Goal: Navigation & Orientation: Find specific page/section

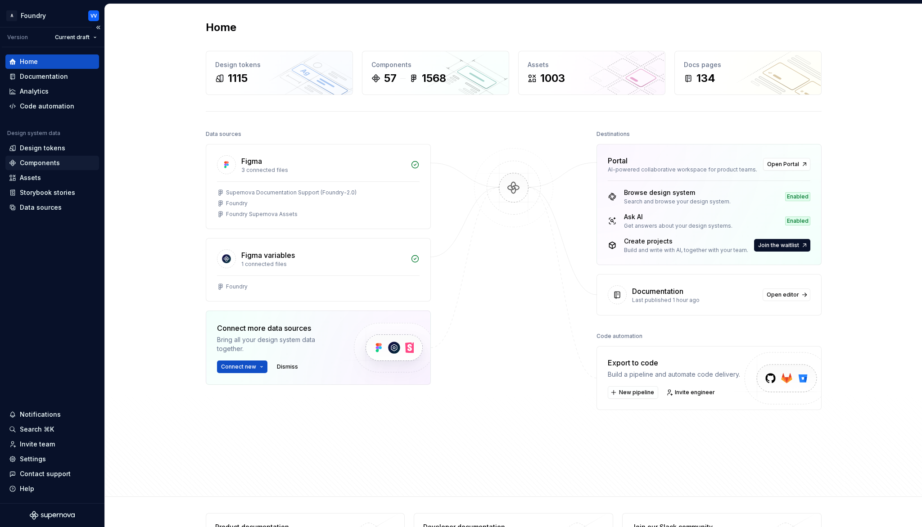
click at [44, 162] on div "Components" at bounding box center [40, 162] width 40 height 9
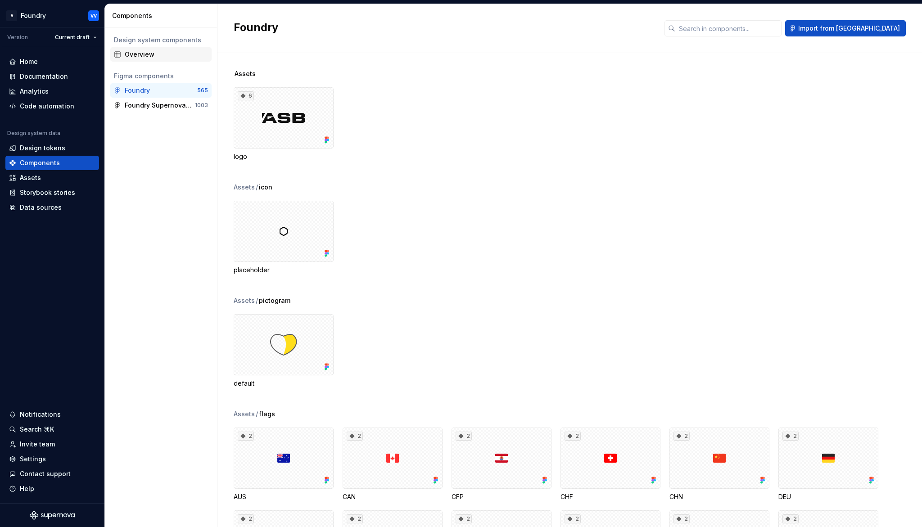
click at [155, 51] on div "Overview" at bounding box center [166, 54] width 83 height 9
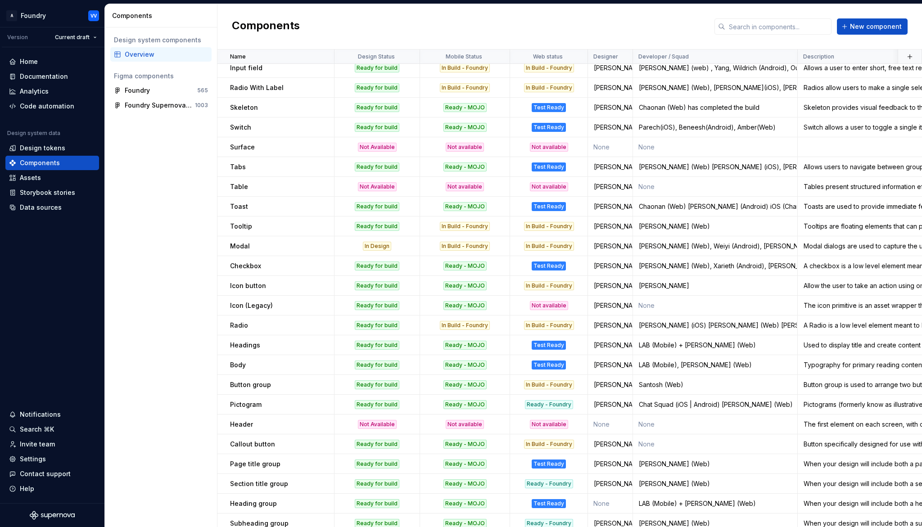
scroll to position [209, 0]
